Goal: Task Accomplishment & Management: Manage account settings

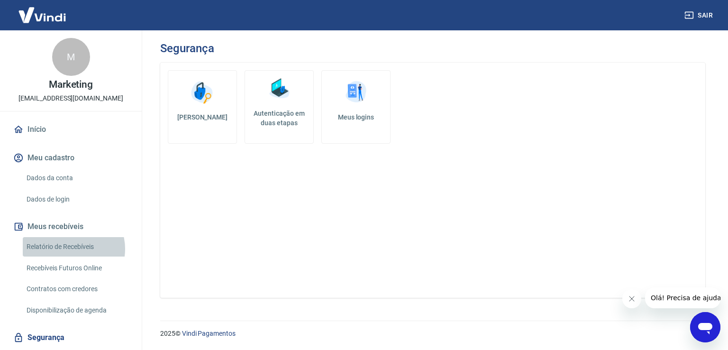
click at [70, 249] on link "Relatório de Recebíveis" at bounding box center [77, 246] width 108 height 19
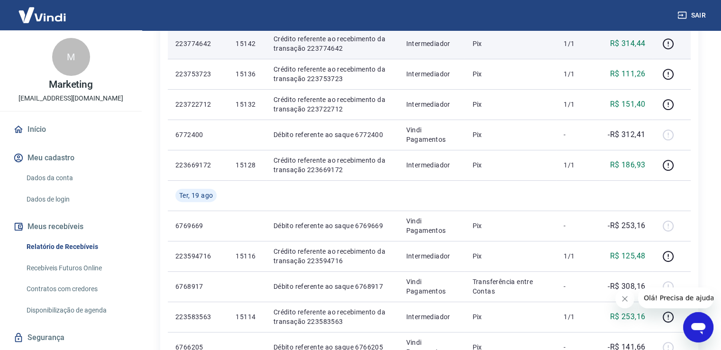
scroll to position [379, 0]
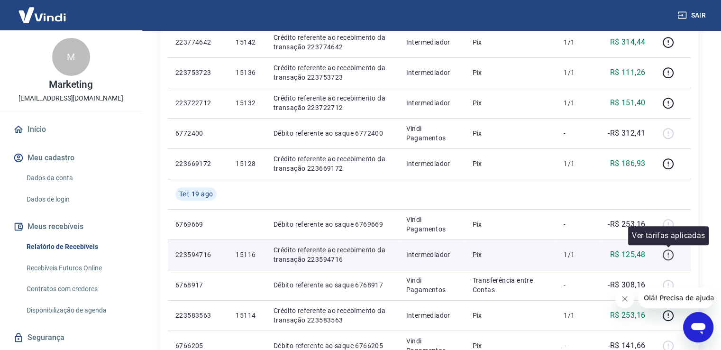
click at [672, 255] on icon "button" at bounding box center [668, 255] width 12 height 12
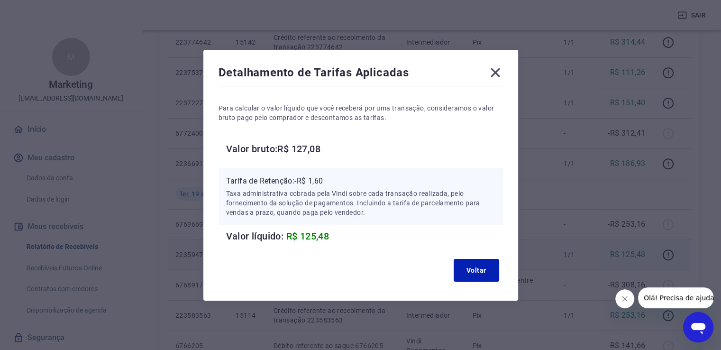
click at [499, 74] on icon at bounding box center [495, 72] width 15 height 15
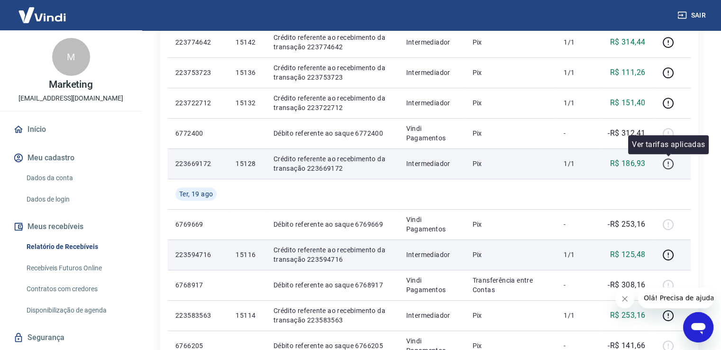
click at [667, 164] on icon "button" at bounding box center [668, 164] width 12 height 12
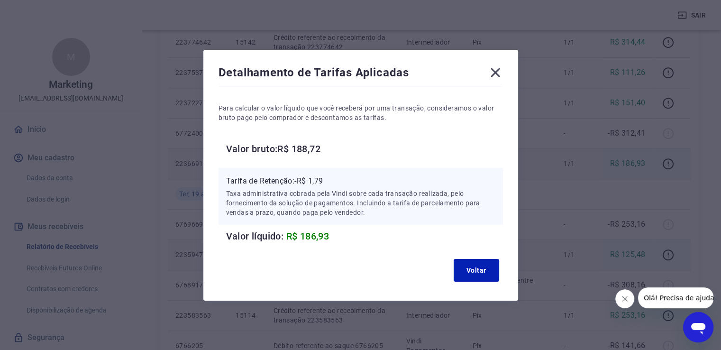
click at [497, 73] on icon at bounding box center [495, 72] width 9 height 9
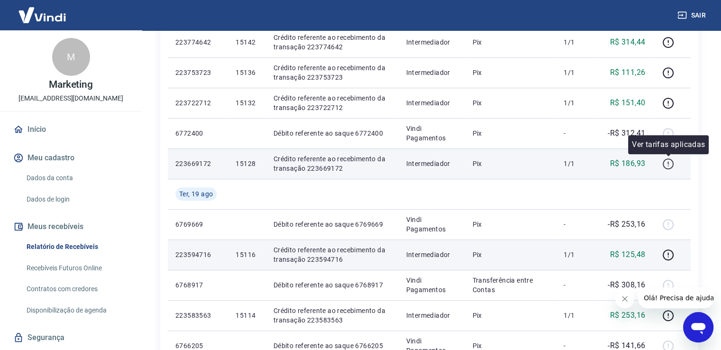
click at [666, 164] on icon "button" at bounding box center [668, 164] width 12 height 12
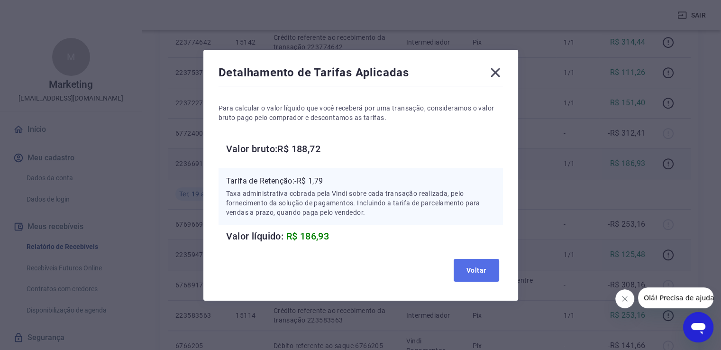
click at [487, 272] on button "Voltar" at bounding box center [477, 270] width 46 height 23
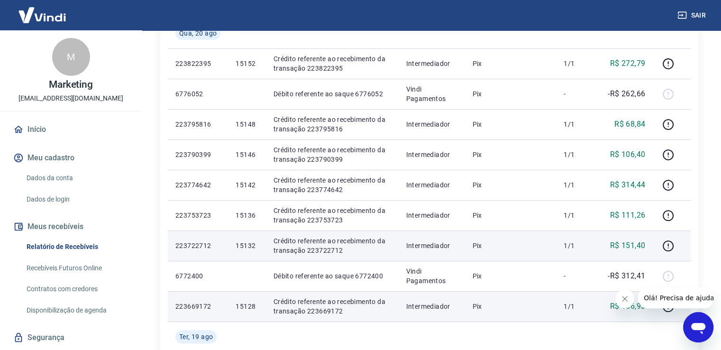
scroll to position [237, 0]
click at [667, 244] on icon "button" at bounding box center [668, 245] width 12 height 12
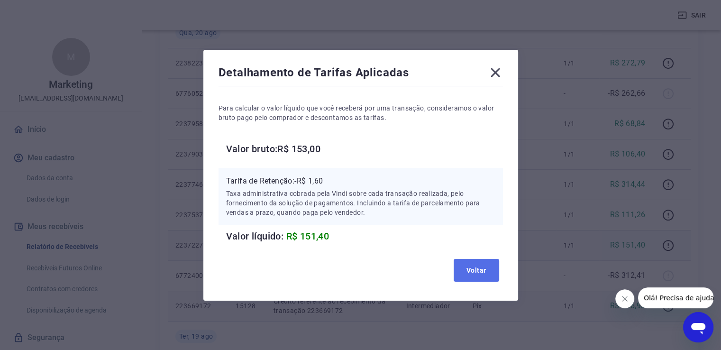
click at [484, 273] on button "Voltar" at bounding box center [477, 270] width 46 height 23
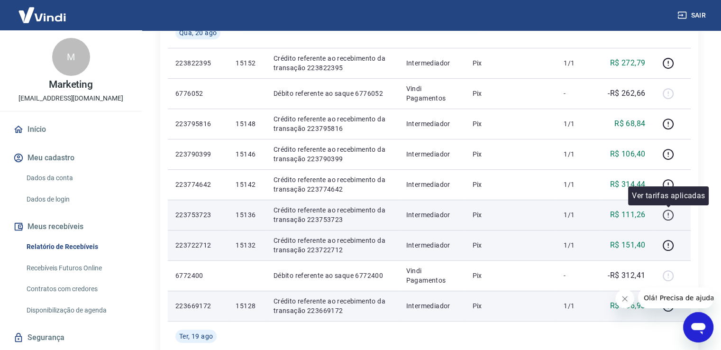
click at [667, 215] on icon "button" at bounding box center [668, 215] width 12 height 12
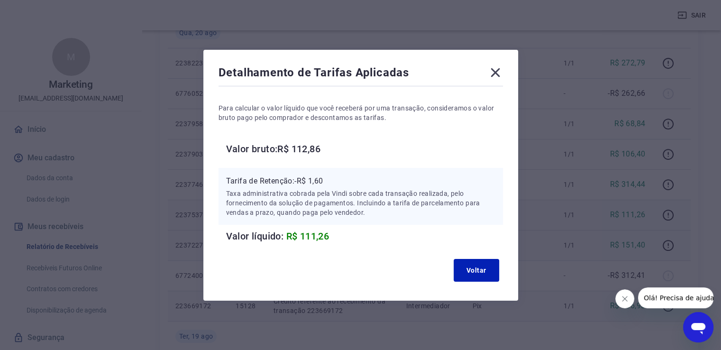
click at [499, 73] on icon at bounding box center [495, 72] width 9 height 9
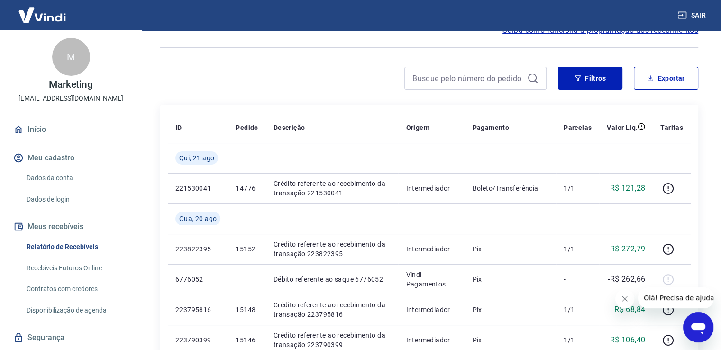
scroll to position [47, 0]
